Goal: Check status: Check status

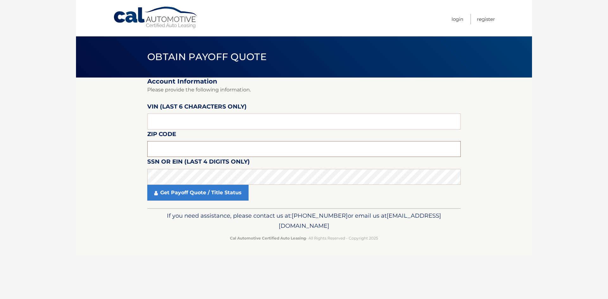
click at [170, 153] on input "text" at bounding box center [304, 149] width 314 height 16
click at [160, 153] on input "text" at bounding box center [304, 149] width 314 height 16
type input "08872"
click at [160, 125] on input "text" at bounding box center [304, 122] width 314 height 16
click at [152, 118] on input "text" at bounding box center [304, 122] width 314 height 16
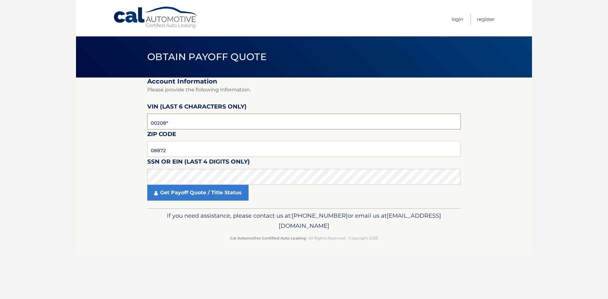
type input "002081"
click at [173, 196] on link "Get Payoff Quote / Title Status" at bounding box center [197, 193] width 101 height 16
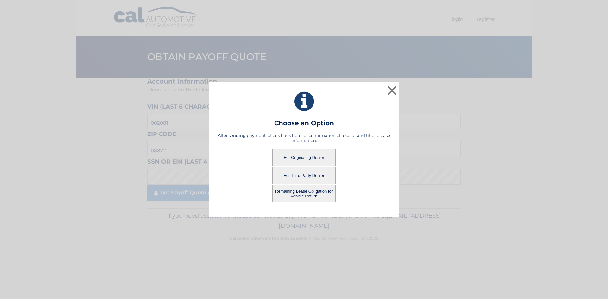
click at [325, 158] on button "For Originating Dealer" at bounding box center [304, 157] width 63 height 17
click at [298, 158] on button "For Originating Dealer" at bounding box center [304, 157] width 63 height 17
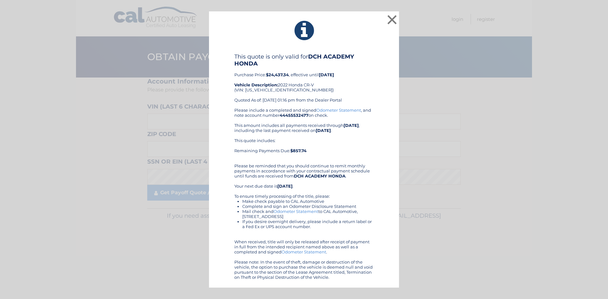
click at [27, 54] on div "× This quote is only valid for DCH ACADEMY HONDA Purchase Price: $24,437.34 , e…" at bounding box center [304, 149] width 603 height 277
